Goal: Task Accomplishment & Management: Use online tool/utility

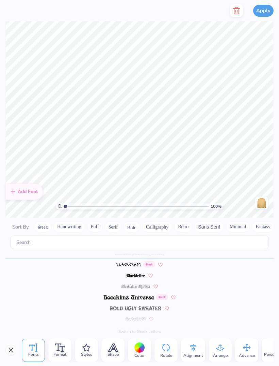
scroll to position [322, 0]
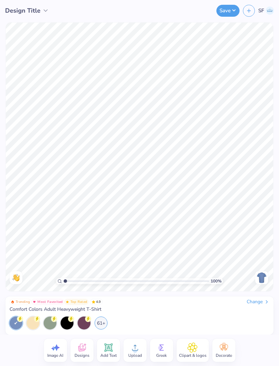
click at [264, 300] on icon at bounding box center [266, 301] width 5 height 5
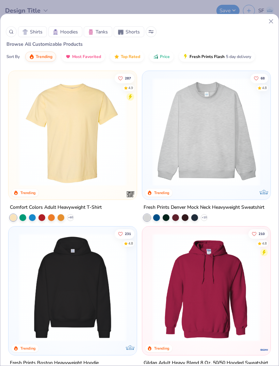
click at [220, 154] on img at bounding box center [206, 132] width 115 height 108
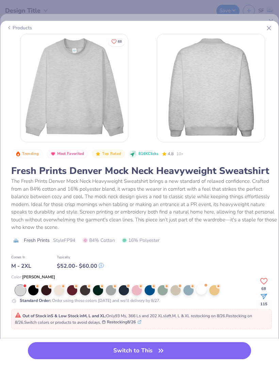
click at [202, 292] on div at bounding box center [202, 289] width 10 height 10
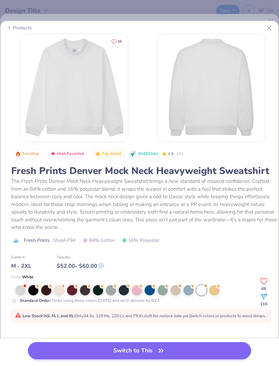
click at [209, 347] on button "Switch to This" at bounding box center [139, 350] width 223 height 17
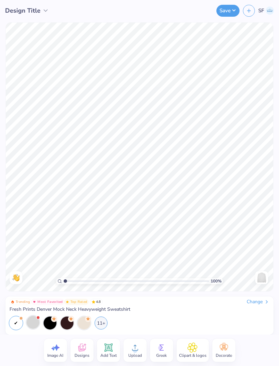
click at [34, 326] on div at bounding box center [33, 321] width 13 height 13
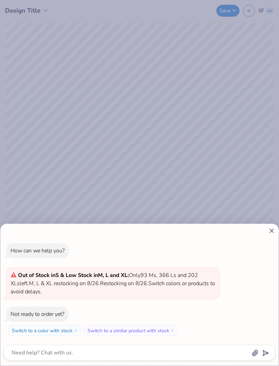
click at [175, 151] on div "How can we help you? Out of Stock in S & Low Stock in M, L and XL : Only 93 Ms,…" at bounding box center [139, 183] width 279 height 366
type textarea "x"
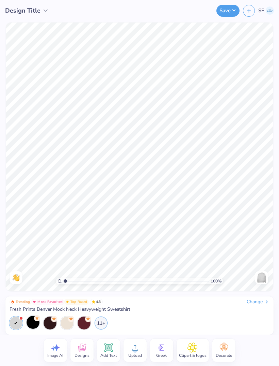
click at [106, 346] on icon at bounding box center [108, 347] width 6 height 6
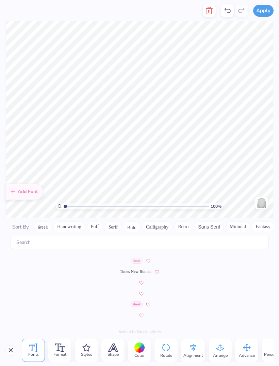
scroll to position [3138, 0]
click at [137, 323] on img at bounding box center [135, 325] width 21 height 4
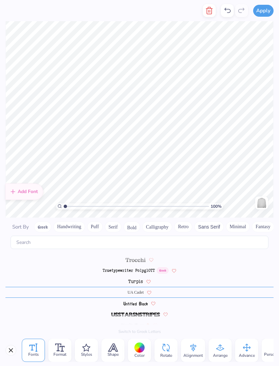
scroll to position [0, 0]
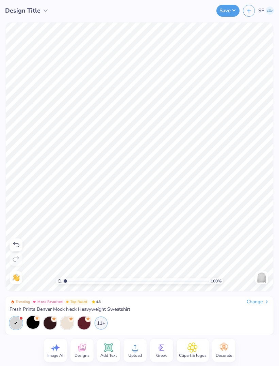
click at [165, 352] on span "Greek" at bounding box center [161, 354] width 11 height 5
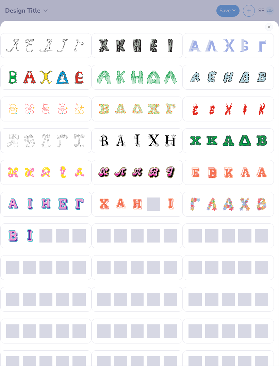
scroll to position [-1, 0]
click at [267, 25] on button "Close" at bounding box center [269, 27] width 8 height 8
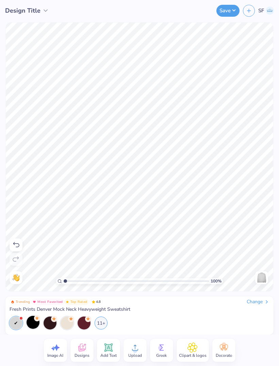
click at [118, 349] on div "Add Text" at bounding box center [108, 349] width 23 height 23
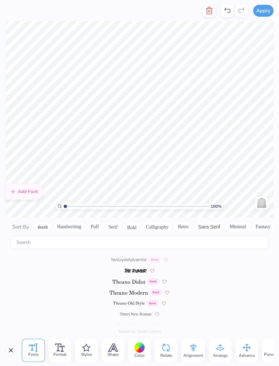
scroll to position [3094, 0]
click at [143, 319] on div at bounding box center [139, 324] width 268 height 11
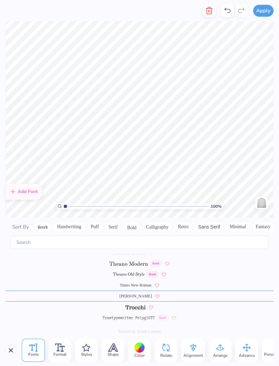
scroll to position [3127, 0]
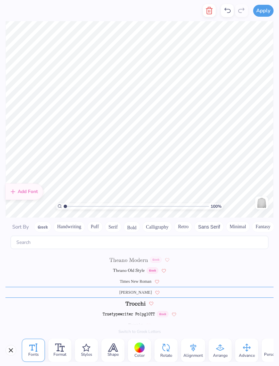
click at [139, 278] on span "Times New Roman" at bounding box center [136, 281] width 32 height 6
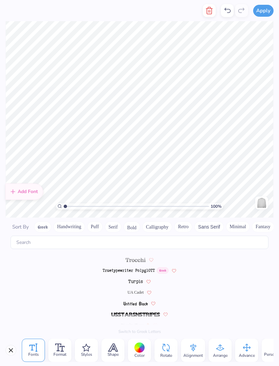
scroll to position [3171, 0]
click at [136, 289] on span "UA Cadet" at bounding box center [136, 292] width 16 height 6
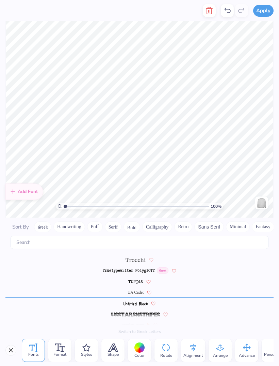
scroll to position [0, 0]
type textarea "PHI SIG"
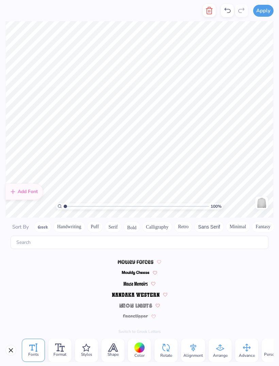
scroll to position [3210, 0]
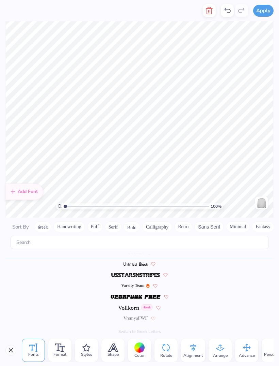
click at [130, 305] on img at bounding box center [129, 307] width 21 height 4
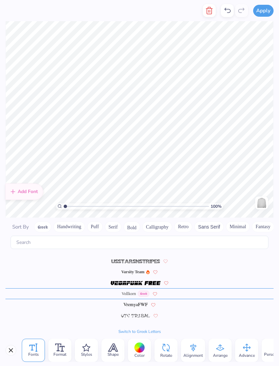
scroll to position [3225, 0]
click at [143, 289] on span "Greek" at bounding box center [144, 292] width 12 height 6
type textarea "P"
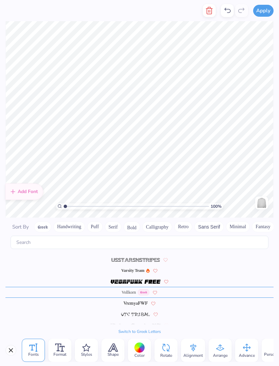
type textarea "F"
type textarea "PHI SIG"
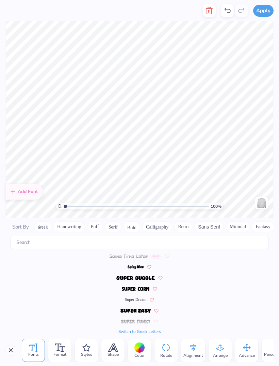
scroll to position [3265, 0]
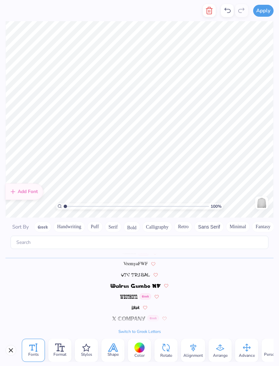
click at [108, 352] on span "Shape" at bounding box center [113, 353] width 11 height 5
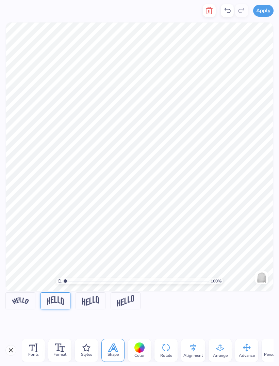
click at [59, 301] on img at bounding box center [55, 300] width 17 height 9
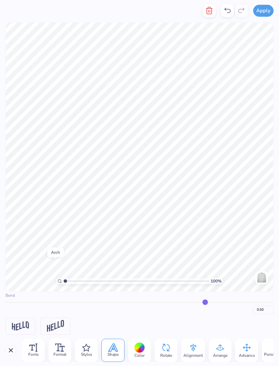
scroll to position [35, 0]
type input "0.49"
type input "0.48"
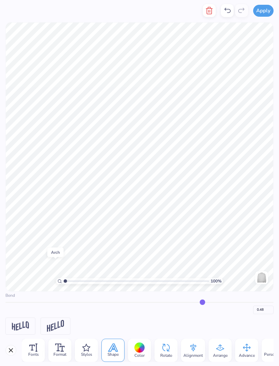
type input "0.47"
type input "0.46"
type input "0.45"
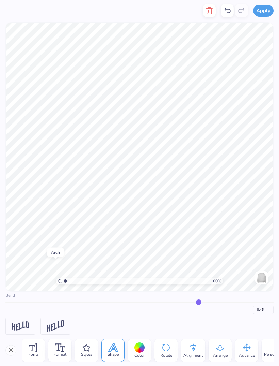
type input "0.45"
type input "0.44"
type input "0.43"
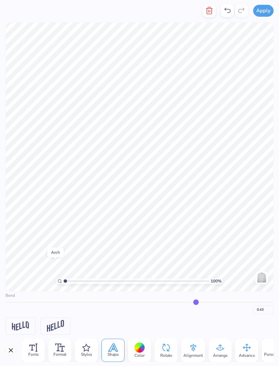
type input "0.42"
type input "0.41"
type input "0.4"
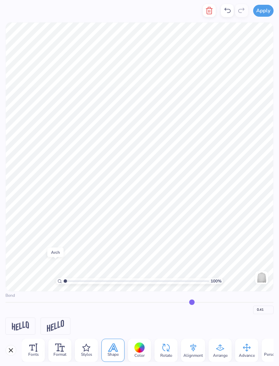
type input "0.40"
type input "0.39"
type input "0.35"
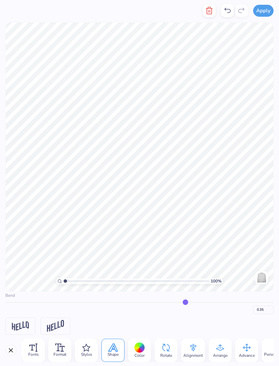
type input "0.34"
type input "0.33"
type input "0.32"
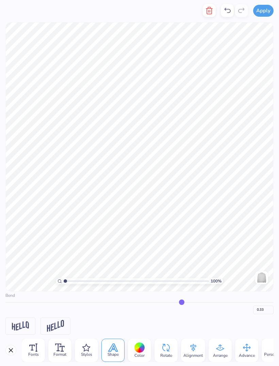
type input "0.32"
type input "0.31"
type input "0.3"
type input "0.30"
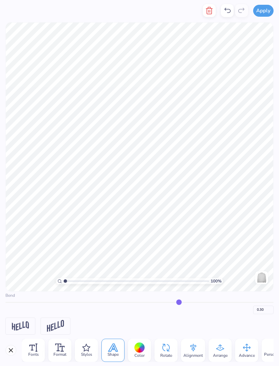
type input "0.29"
type input "0.28"
type input "0.27"
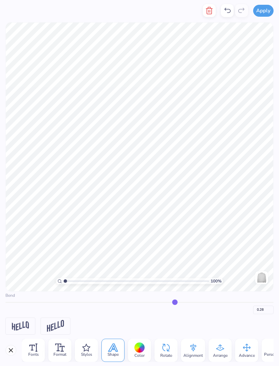
type input "0.27"
type input "0.26"
type input "0.25"
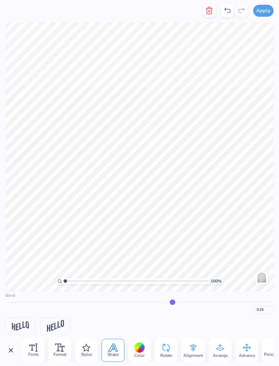
type input "0.24"
type input "0.23"
type input "0.22"
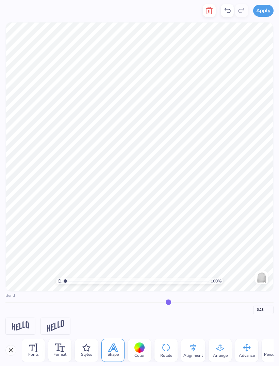
type input "0.22"
type input "0.21"
type input "0.2"
type input "0.20"
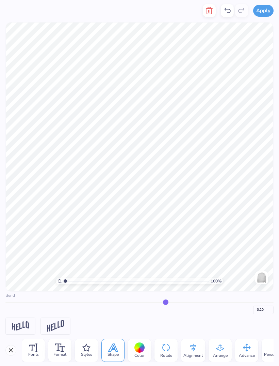
type input "0.19"
type input "0.18"
type input "0.17"
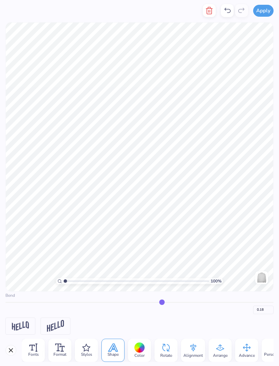
type input "0.17"
type input "0.16"
type input "0.15"
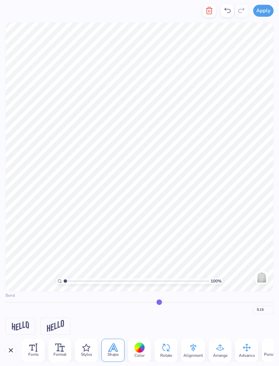
type input "0.19"
click at [164, 301] on input "range" at bounding box center [139, 301] width 268 height 1
type input "0.19"
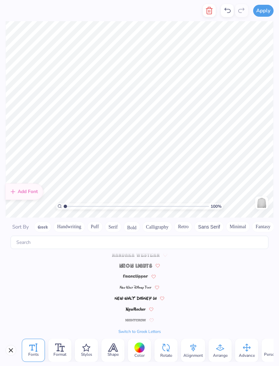
scroll to position [3265, 0]
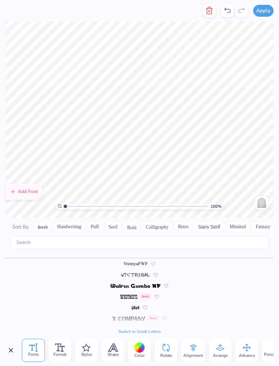
click at [141, 348] on div at bounding box center [140, 347] width 11 height 11
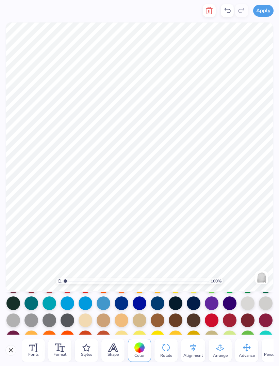
scroll to position [49, 0]
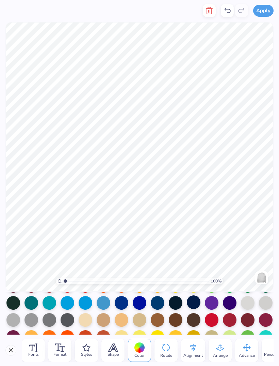
click at [195, 304] on div at bounding box center [194, 302] width 14 height 14
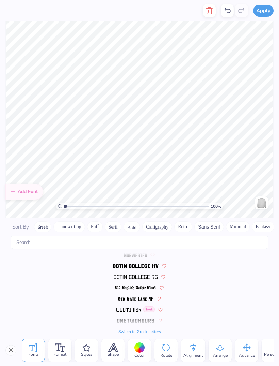
scroll to position [3265, 0]
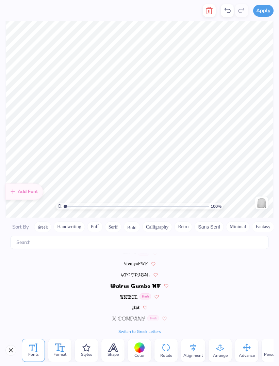
click at [61, 346] on icon at bounding box center [62, 348] width 5 height 5
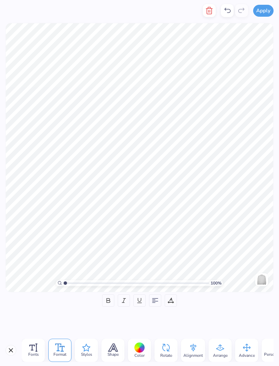
click at [93, 351] on div "Styles" at bounding box center [86, 349] width 23 height 23
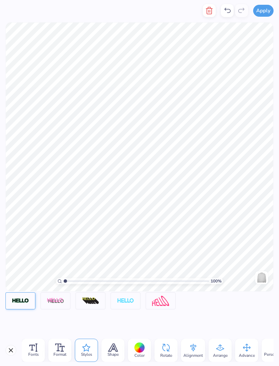
click at [26, 296] on div at bounding box center [20, 300] width 30 height 17
click at [38, 319] on div "Stroke 1" at bounding box center [139, 319] width 268 height 6
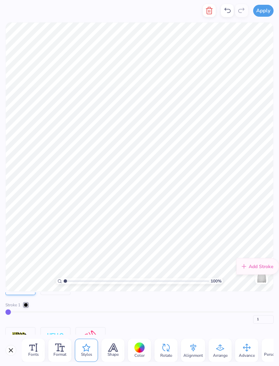
scroll to position [15, 0]
click at [34, 307] on div "Stroke 1" at bounding box center [139, 304] width 268 height 6
click at [25, 305] on div at bounding box center [26, 304] width 4 height 4
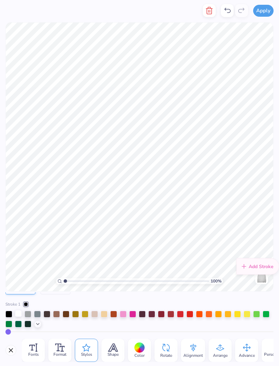
click at [20, 313] on div at bounding box center [18, 313] width 7 height 7
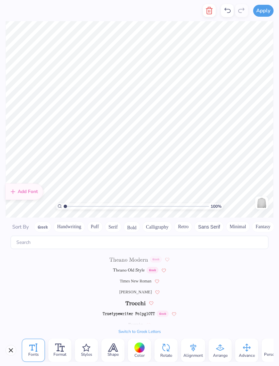
scroll to position [3127, 0]
click at [144, 278] on span "Times New Roman" at bounding box center [136, 281] width 32 height 6
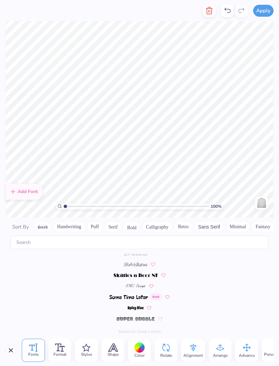
scroll to position [3156, 0]
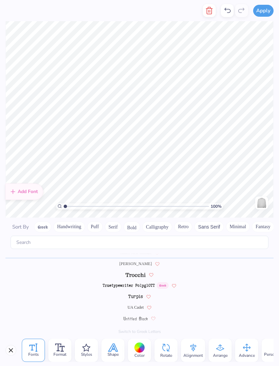
click at [118, 343] on icon at bounding box center [113, 347] width 10 height 8
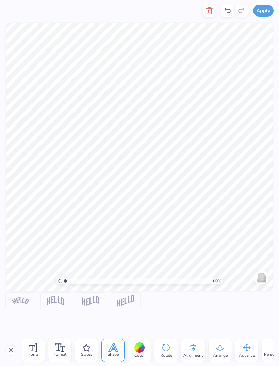
click at [55, 302] on img at bounding box center [55, 300] width 17 height 9
click at [58, 303] on img at bounding box center [55, 300] width 17 height 9
click at [62, 349] on icon at bounding box center [60, 347] width 10 height 8
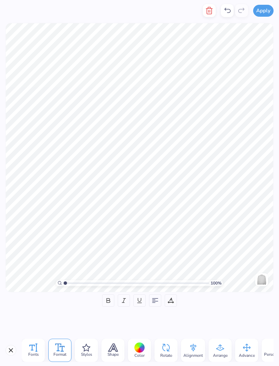
click at [34, 347] on icon at bounding box center [33, 347] width 8 height 8
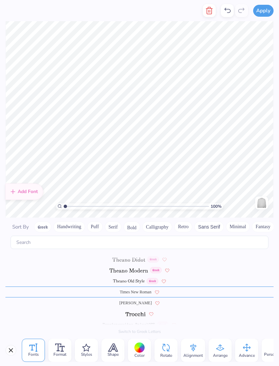
scroll to position [3116, 0]
click at [137, 268] on img at bounding box center [129, 270] width 38 height 4
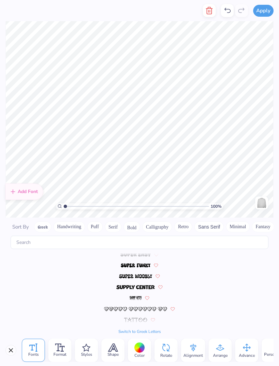
scroll to position [3134, 0]
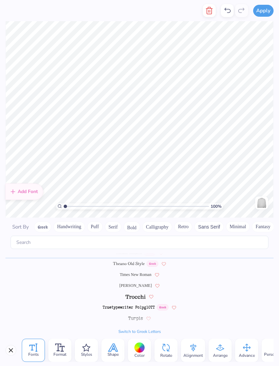
click at [114, 351] on span "Shape" at bounding box center [113, 353] width 11 height 5
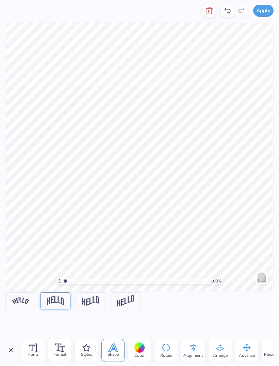
click at [57, 299] on img at bounding box center [55, 300] width 17 height 9
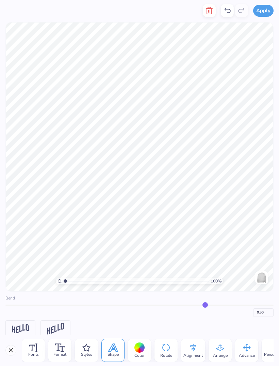
scroll to position [31, 0]
click at [167, 315] on div "0.50" at bounding box center [139, 312] width 268 height 12
type input "0.46"
type input "0.45"
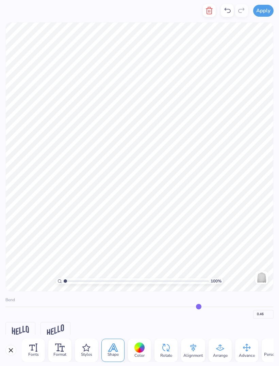
type input "0.45"
type input "0.44"
type input "0.42"
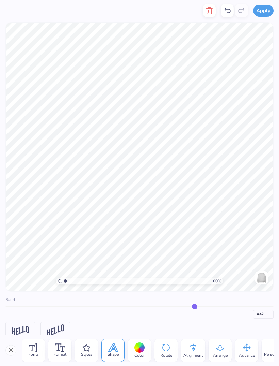
type input "0.41"
type input "0.39"
type input "0.38"
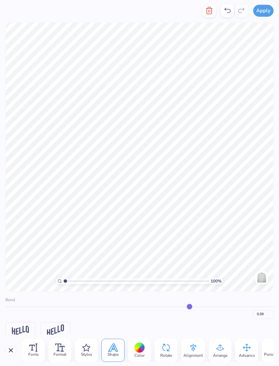
type input "0.38"
type input "0.36"
type input "0.34"
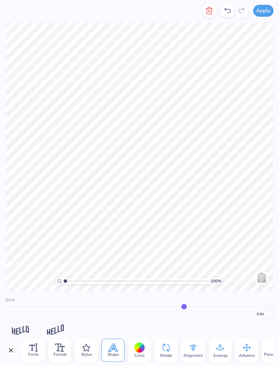
type input "0.33"
type input "0.32"
type input "0.31"
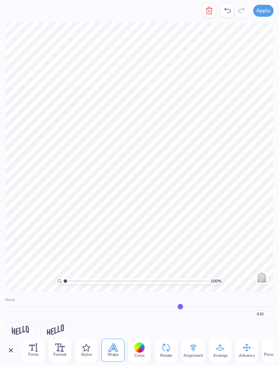
type input "0.31"
type input "0.3"
type input "0.30"
type input "0.28"
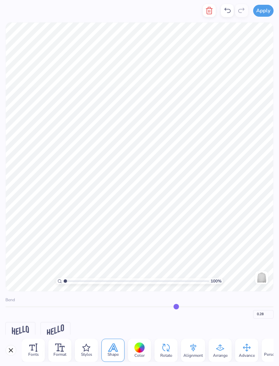
type input "0.27"
type input "0.26"
type input "0.25"
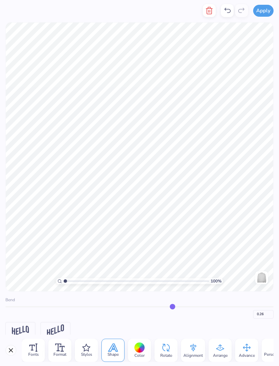
type input "0.25"
type input "0.24"
type input "0.23"
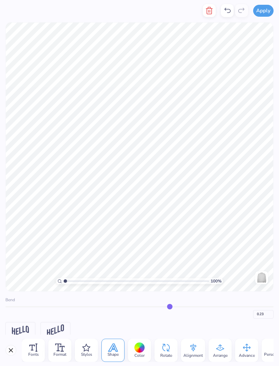
type input "0.22"
type input "0.21"
type input "0.2"
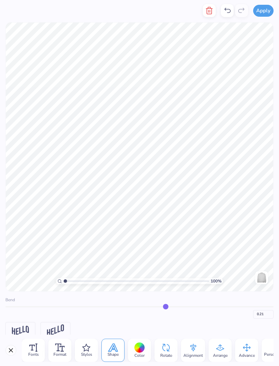
type input "0.20"
type input "0.19"
type input "0.18"
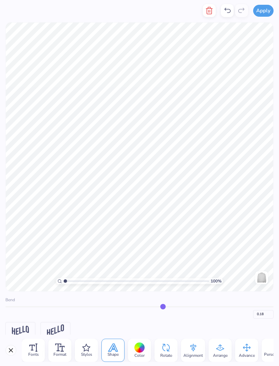
type input "0.18"
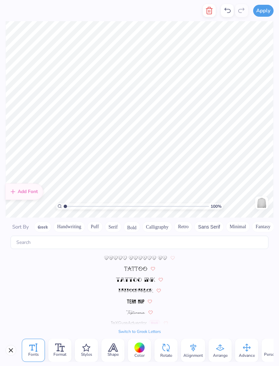
scroll to position [3134, 0]
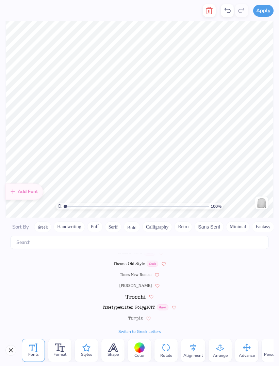
click at [89, 349] on icon at bounding box center [86, 347] width 7 height 7
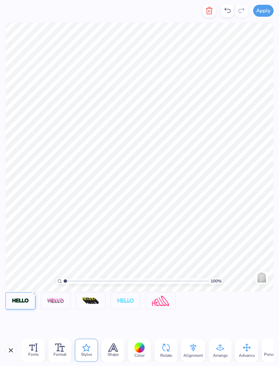
click at [20, 303] on img at bounding box center [20, 301] width 17 height 6
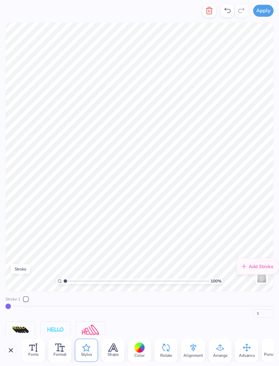
scroll to position [20, 0]
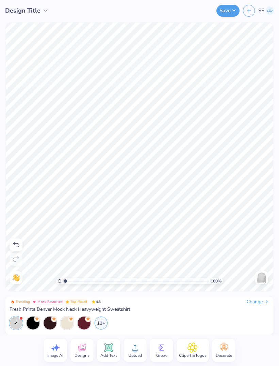
click at [20, 9] on span "Design Title" at bounding box center [22, 10] width 35 height 9
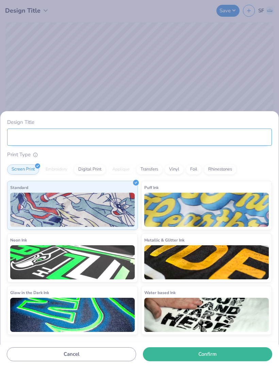
click at [226, 139] on input "Design Title" at bounding box center [139, 136] width 265 height 17
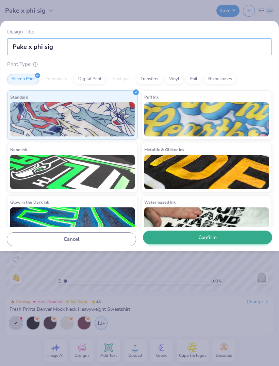
type input "Pake x phi sig"
click at [259, 240] on button "Confirm" at bounding box center [207, 237] width 129 height 14
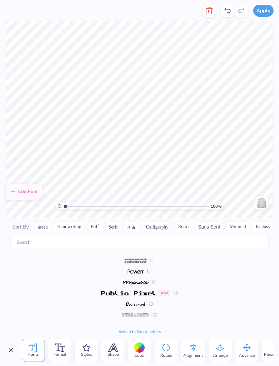
scroll to position [3134, 0]
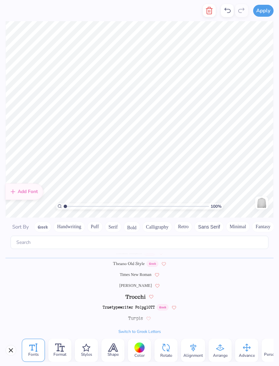
click at [135, 221] on button "Bold" at bounding box center [132, 226] width 17 height 11
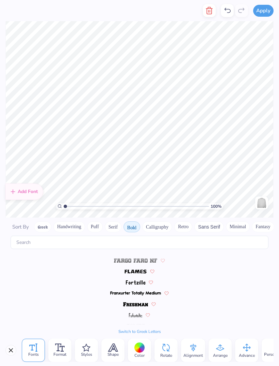
scroll to position [0, 0]
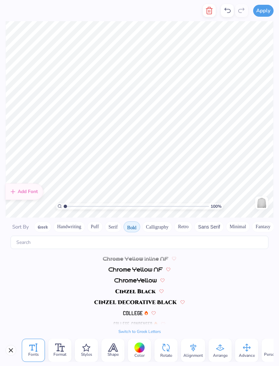
click at [140, 289] on img at bounding box center [135, 291] width 40 height 4
click at [114, 349] on icon at bounding box center [113, 346] width 9 height 7
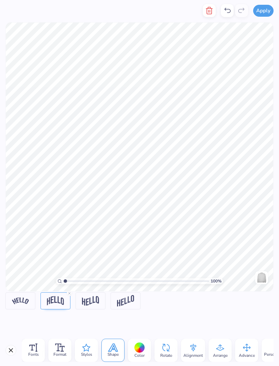
click at [93, 351] on div "Styles" at bounding box center [86, 349] width 23 height 23
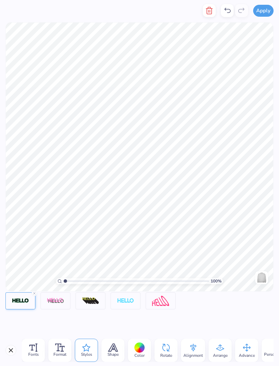
click at [27, 301] on img at bounding box center [20, 301] width 17 height 6
click at [10, 326] on input "range" at bounding box center [139, 325] width 268 height 1
click at [15, 327] on div "1" at bounding box center [139, 331] width 268 height 12
click at [22, 330] on div "1" at bounding box center [139, 331] width 268 height 12
click at [24, 330] on div "1" at bounding box center [139, 331] width 268 height 12
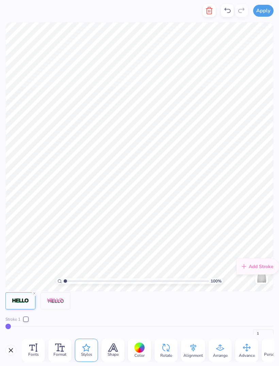
type input "2"
type input "3"
type input "4"
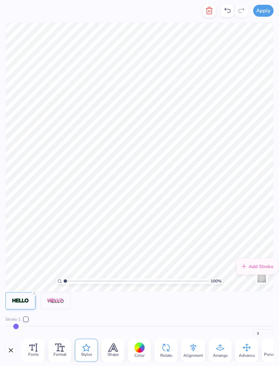
type input "4"
type input "5"
type input "6"
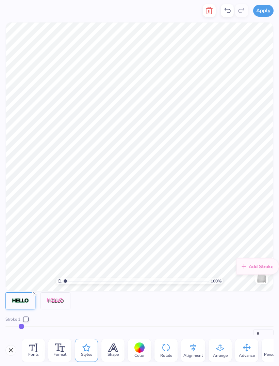
type input "7"
type input "6"
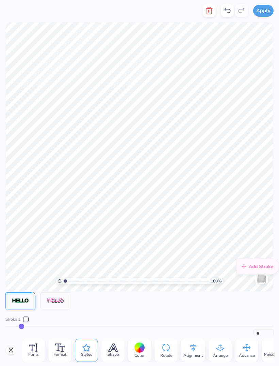
type input "5"
type input "4"
type input "3"
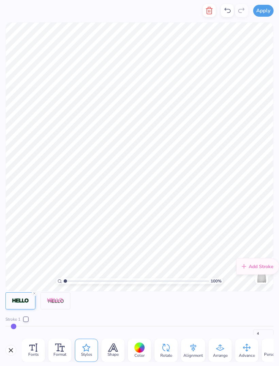
type input "3"
type input "2"
type input "1"
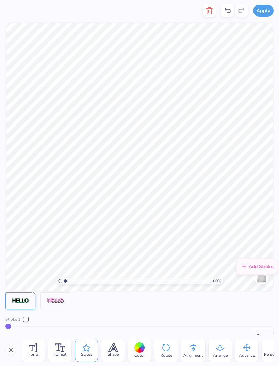
type input "1"
click at [10, 344] on button "Close" at bounding box center [10, 349] width 11 height 11
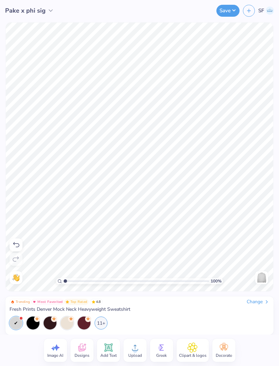
click at [14, 243] on icon at bounding box center [16, 244] width 6 height 5
click at [18, 245] on icon at bounding box center [16, 244] width 8 height 8
click at [19, 242] on icon at bounding box center [16, 244] width 8 height 8
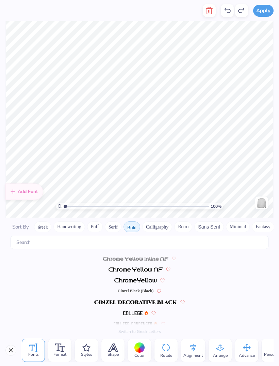
click at [213, 221] on button "Sans Serif" at bounding box center [210, 226] width 30 height 11
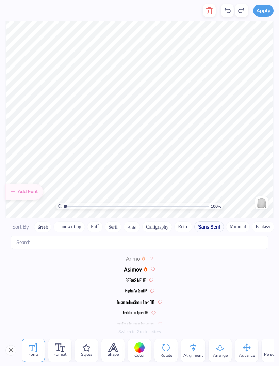
click at [132, 267] on img at bounding box center [133, 269] width 18 height 4
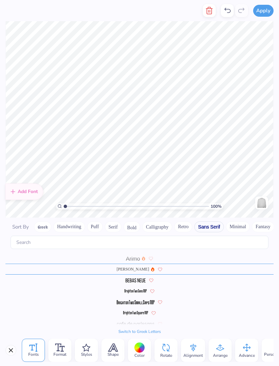
scroll to position [16, 0]
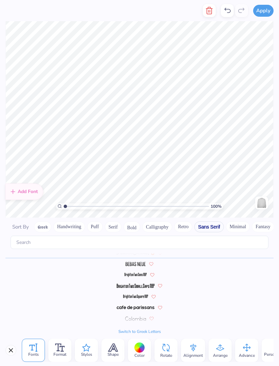
click at [85, 349] on icon at bounding box center [86, 347] width 9 height 8
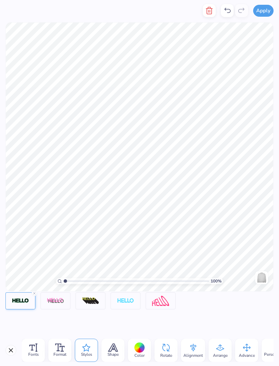
click at [22, 302] on img at bounding box center [20, 301] width 17 height 6
type input "2"
type input "3"
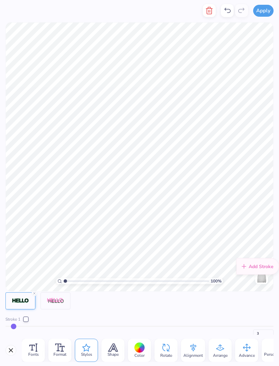
type input "2"
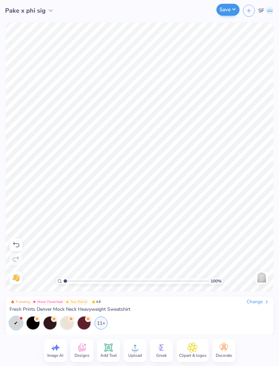
click at [228, 15] on button "Save" at bounding box center [228, 10] width 23 height 12
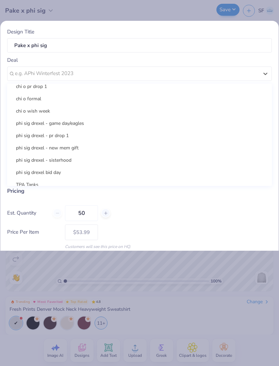
scroll to position [300, 0]
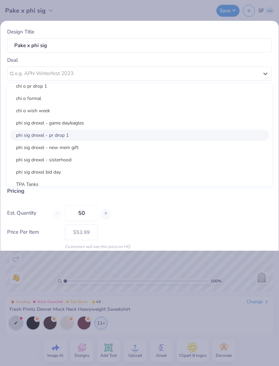
click at [177, 132] on div "phi sig drexel - pr drop 1" at bounding box center [140, 134] width 260 height 11
type input "[PERSON_NAME]"
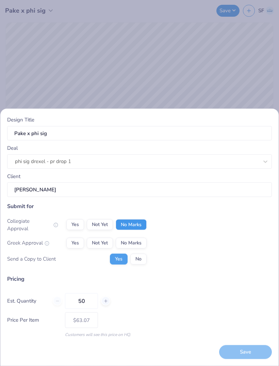
click at [133, 224] on button "No Marks" at bounding box center [131, 224] width 31 height 11
click at [74, 243] on button "Yes" at bounding box center [75, 242] width 18 height 11
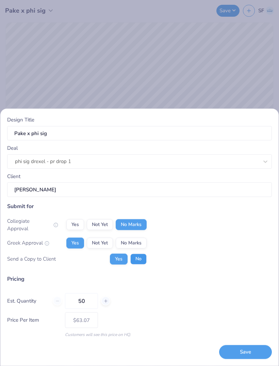
click at [143, 257] on button "No" at bounding box center [138, 258] width 16 height 11
click at [249, 348] on button "Save" at bounding box center [245, 352] width 53 height 14
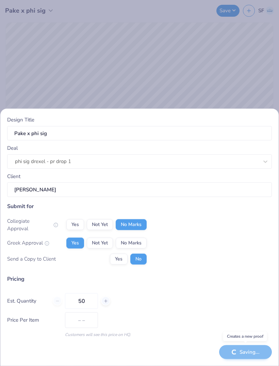
type input "$63.07"
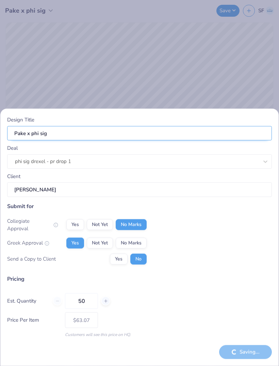
click at [217, 136] on input "Pake x phi sig" at bounding box center [139, 133] width 265 height 15
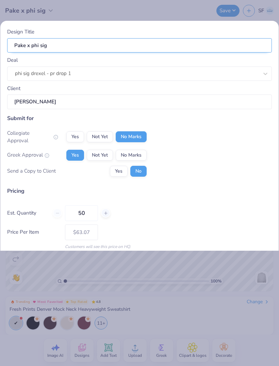
click at [24, 42] on input "Pake x phi sig" at bounding box center [139, 45] width 265 height 15
type input "[PERSON_NAME] x phi sig"
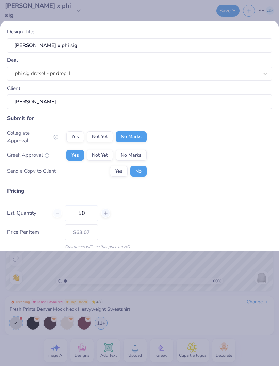
click at [258, 199] on div "Pricing Est. Quantity 50 Price Per Item $63.07 Customers will see this price on…" at bounding box center [139, 218] width 265 height 63
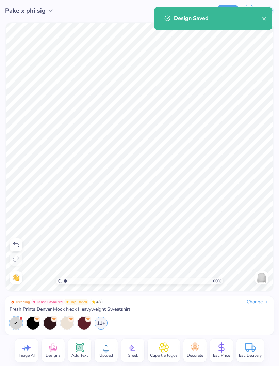
type input "$53.99"
click at [100, 324] on div "11+" at bounding box center [101, 321] width 13 height 13
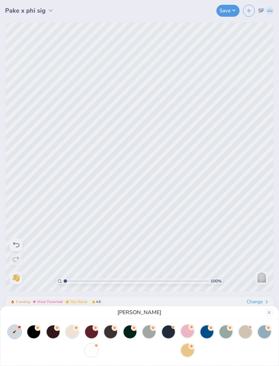
click at [187, 332] on div at bounding box center [187, 330] width 13 height 13
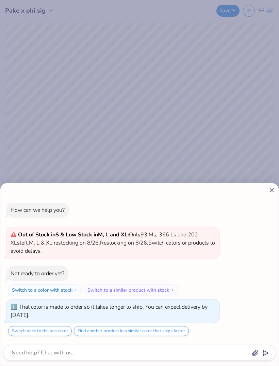
click at [264, 142] on div "How can we help you? Out of Stock in S & Low Stock in M, L and XL : Only 93 Ms,…" at bounding box center [139, 183] width 279 height 366
type textarea "x"
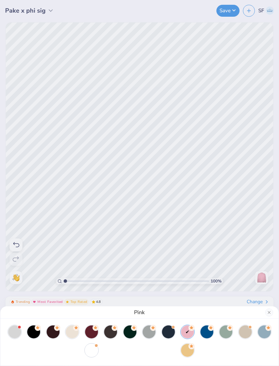
click at [164, 126] on div "Pink" at bounding box center [139, 183] width 279 height 366
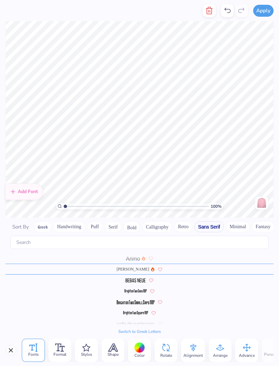
scroll to position [16, 0]
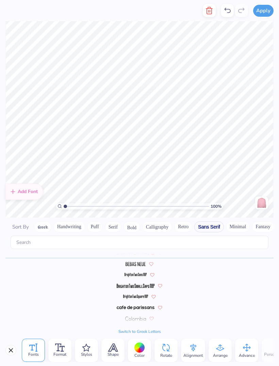
click at [137, 347] on div at bounding box center [140, 347] width 11 height 11
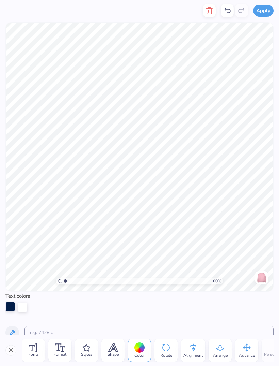
click at [9, 306] on div at bounding box center [10, 306] width 10 height 10
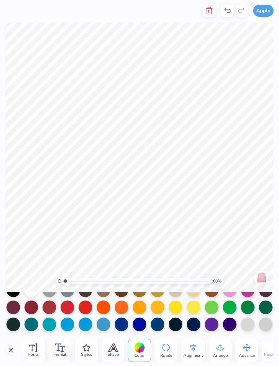
scroll to position [63, 0]
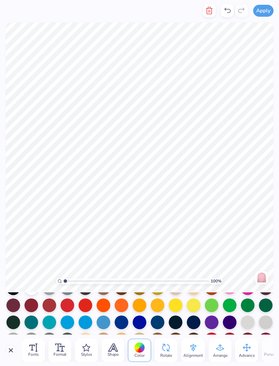
click at [225, 294] on div at bounding box center [230, 287] width 14 height 14
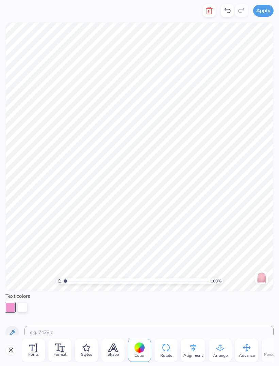
scroll to position [0, 0]
click at [21, 307] on div at bounding box center [23, 306] width 10 height 10
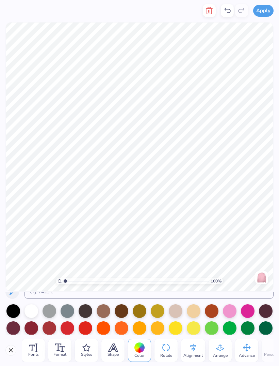
scroll to position [42, 0]
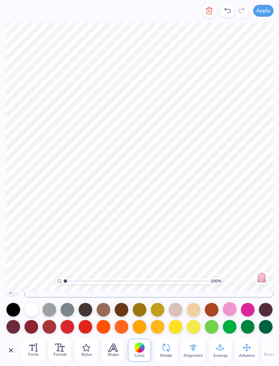
click at [228, 313] on div at bounding box center [230, 309] width 14 height 14
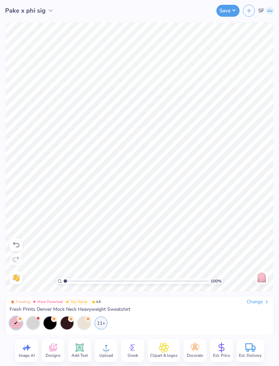
click at [231, 12] on button "Save" at bounding box center [228, 11] width 23 height 12
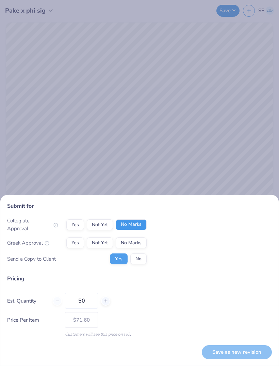
click at [138, 227] on button "No Marks" at bounding box center [131, 224] width 31 height 11
click at [76, 244] on button "Yes" at bounding box center [75, 242] width 18 height 11
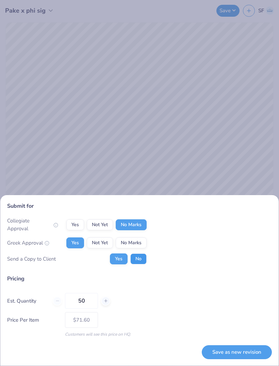
click at [140, 259] on button "No" at bounding box center [138, 258] width 16 height 11
click at [254, 350] on button "Save as new revision" at bounding box center [237, 352] width 70 height 14
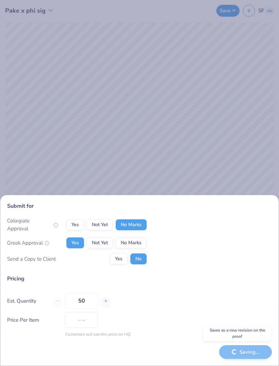
type input "$71.60"
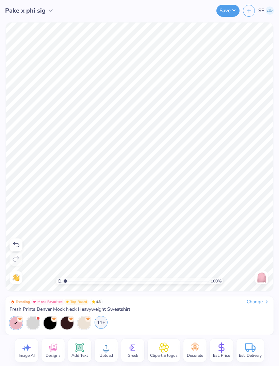
click at [103, 323] on div "11+" at bounding box center [101, 321] width 13 height 13
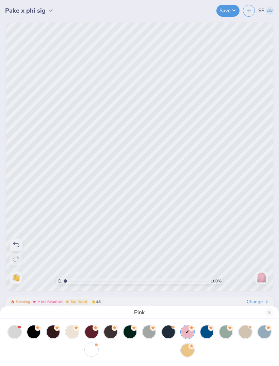
click at [93, 347] on div at bounding box center [91, 349] width 13 height 13
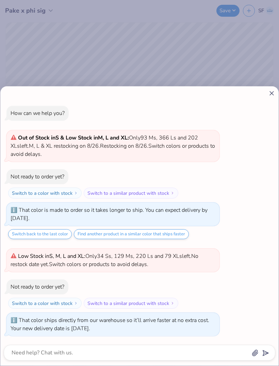
click at [262, 65] on div "How can we help you? Out of Stock in S & Low Stock in M, L and XL : Only 93 Ms,…" at bounding box center [139, 183] width 279 height 366
type textarea "x"
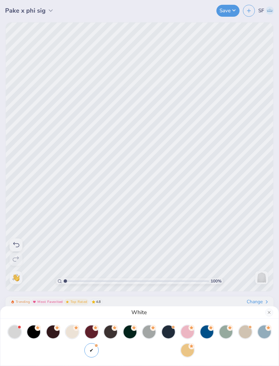
click at [173, 130] on div "White" at bounding box center [139, 183] width 279 height 366
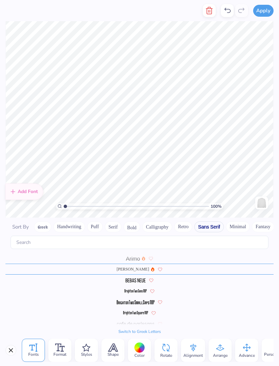
scroll to position [16, 0]
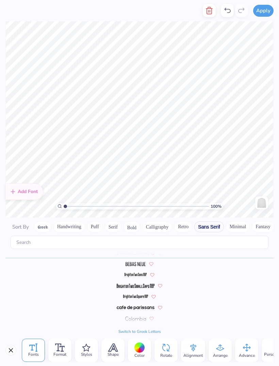
click at [137, 350] on div at bounding box center [140, 347] width 11 height 11
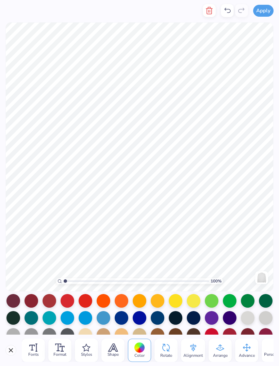
scroll to position [35, 0]
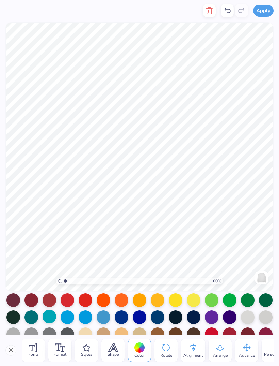
click at [50, 317] on div at bounding box center [50, 316] width 14 height 14
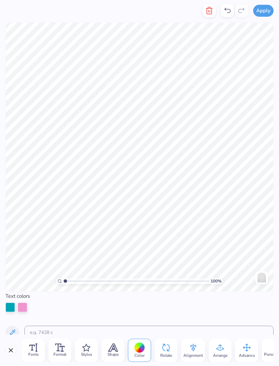
scroll to position [0, 0]
click at [20, 306] on div at bounding box center [23, 306] width 10 height 10
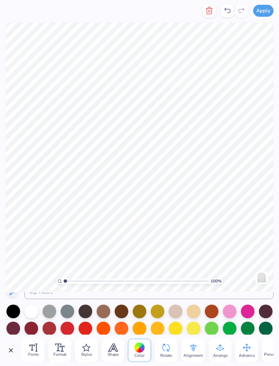
scroll to position [49, 0]
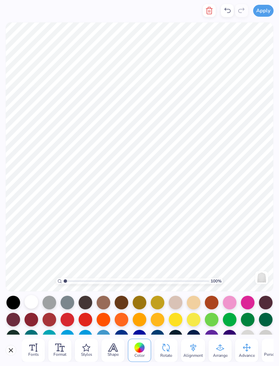
click at [33, 305] on div at bounding box center [32, 302] width 14 height 14
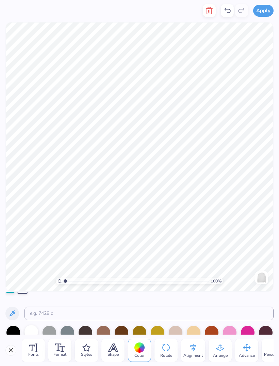
scroll to position [17, 0]
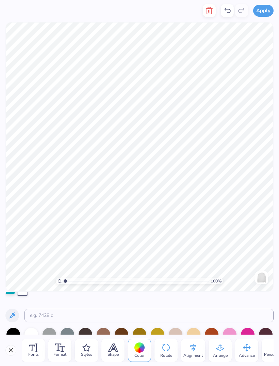
click at [9, 294] on div at bounding box center [10, 289] width 10 height 10
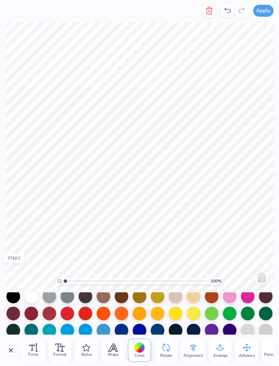
scroll to position [57, 0]
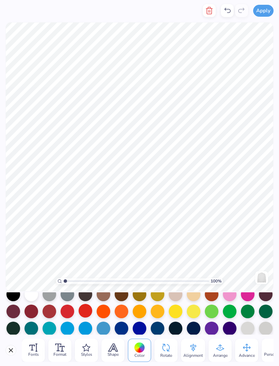
click at [87, 313] on div at bounding box center [86, 311] width 14 height 14
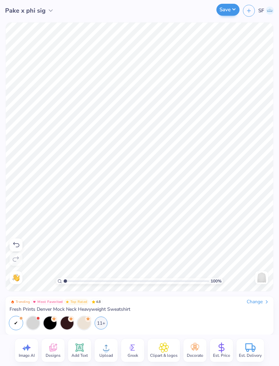
click at [229, 13] on button "Save" at bounding box center [228, 10] width 23 height 12
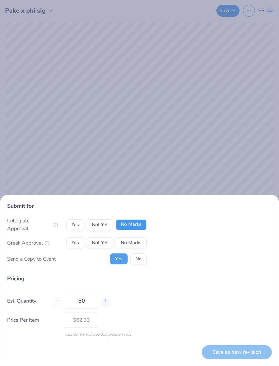
click at [144, 224] on button "No Marks" at bounding box center [131, 224] width 31 height 11
click at [77, 238] on button "Yes" at bounding box center [75, 242] width 18 height 11
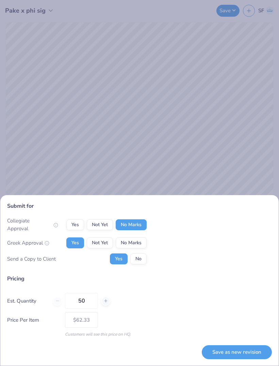
click at [142, 258] on button "No" at bounding box center [138, 258] width 16 height 11
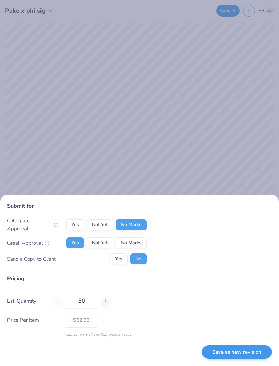
click at [270, 355] on button "Save as new revision" at bounding box center [237, 352] width 70 height 14
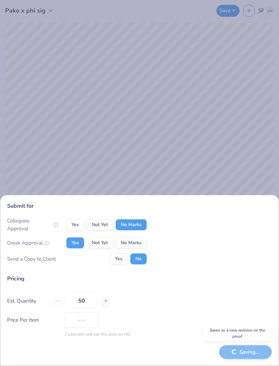
type input "$62.33"
